Goal: Task Accomplishment & Management: Manage account settings

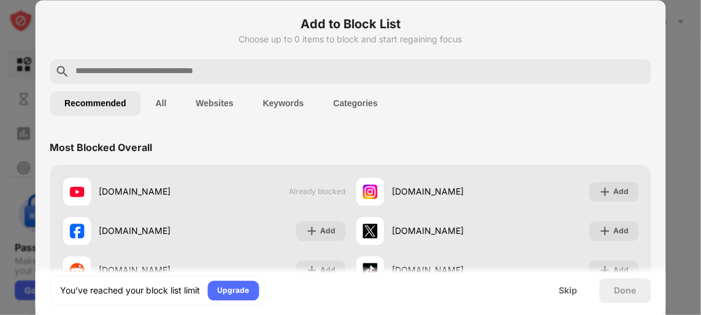
click at [148, 71] on input "text" at bounding box center [360, 71] width 572 height 15
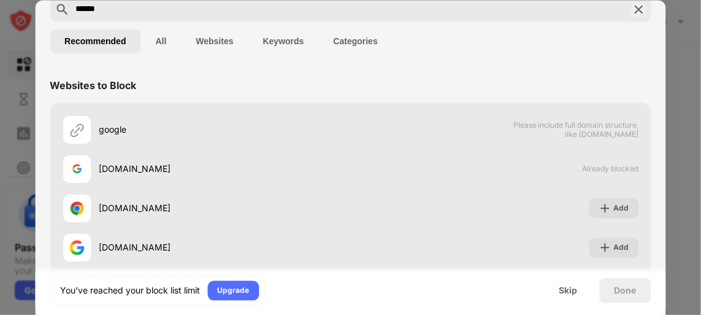
scroll to position [64, 0]
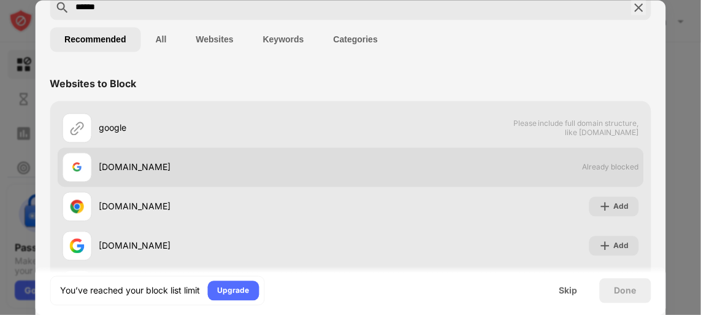
type input "******"
click at [619, 156] on div "[DOMAIN_NAME] Already blocked" at bounding box center [350, 166] width 587 height 39
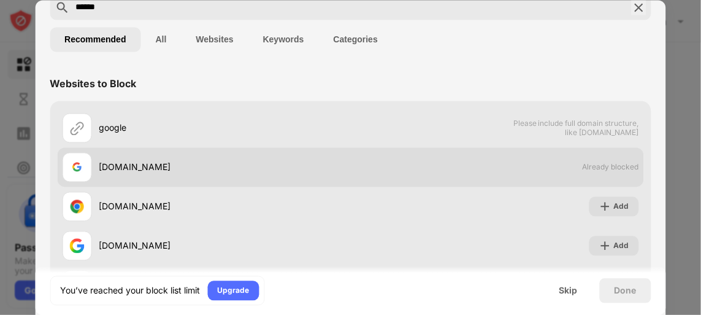
click at [619, 156] on div "[DOMAIN_NAME] Already blocked" at bounding box center [350, 166] width 587 height 39
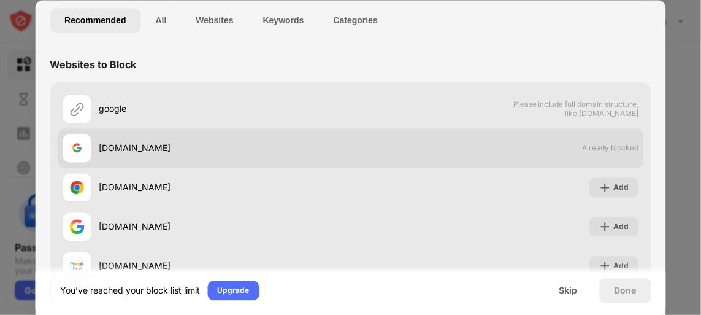
scroll to position [0, 0]
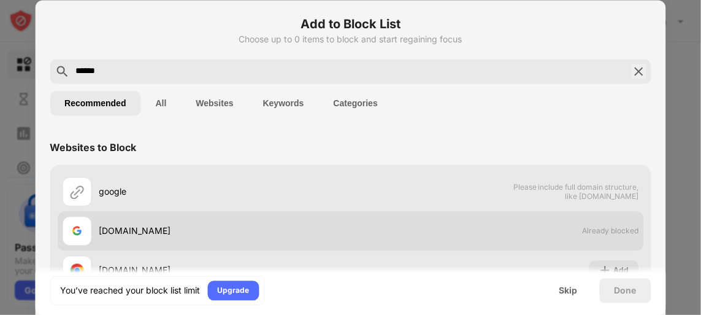
click at [417, 212] on div "[DOMAIN_NAME] Already blocked" at bounding box center [350, 230] width 587 height 39
click at [351, 214] on div "[DOMAIN_NAME] Already blocked" at bounding box center [350, 230] width 587 height 39
